Goal: Task Accomplishment & Management: Use online tool/utility

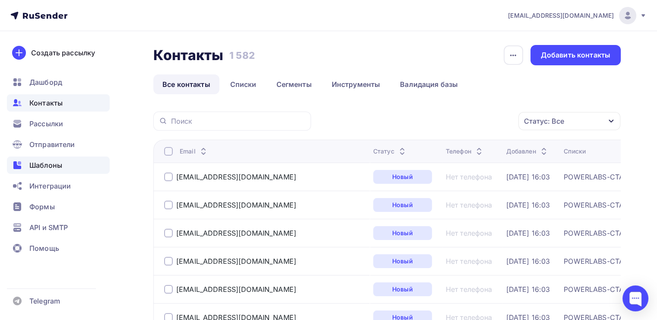
click at [51, 161] on span "Шаблоны" at bounding box center [45, 165] width 33 height 10
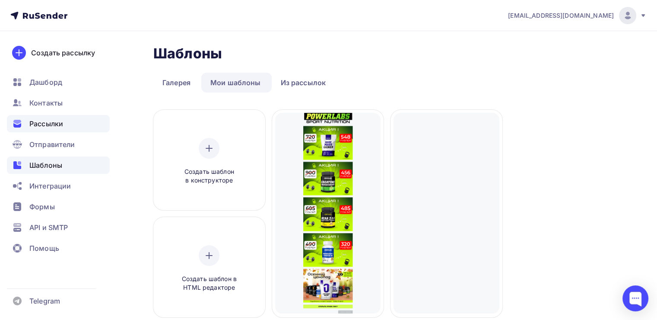
click at [50, 119] on span "Рассылки" at bounding box center [46, 123] width 34 height 10
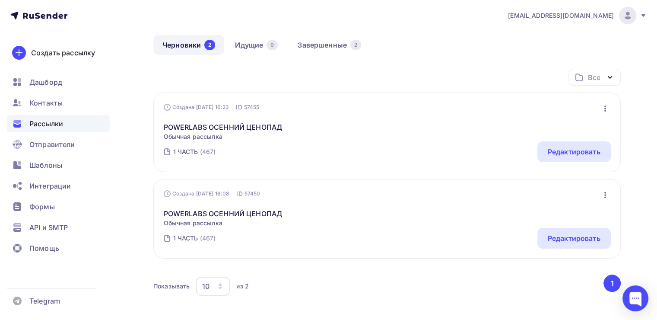
scroll to position [86, 0]
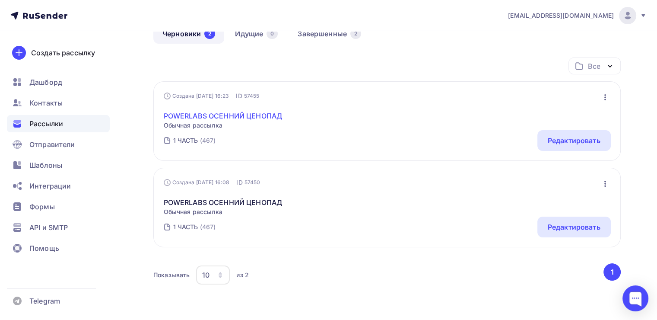
click at [197, 115] on link "POWERLABS ОСЕННИЙ ЦЕНОПАД" at bounding box center [223, 116] width 119 height 10
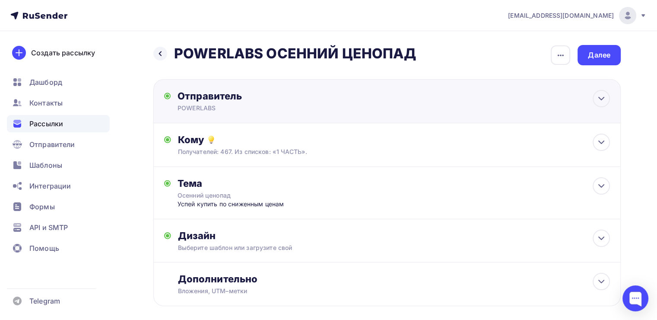
click at [232, 96] on div "Отправитель" at bounding box center [270, 96] width 187 height 12
type input "POWERLABS"
